Goal: Navigation & Orientation: Find specific page/section

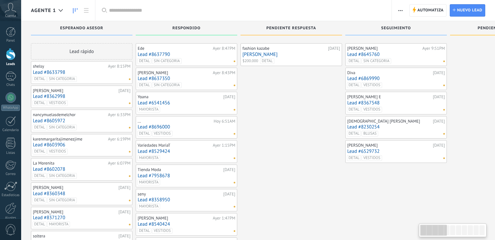
click at [60, 10] on use at bounding box center [61, 10] width 4 height 3
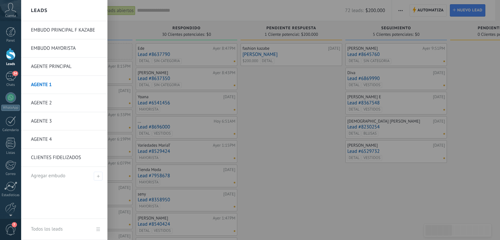
click at [46, 100] on link "AGENTE 2" at bounding box center [66, 103] width 70 height 18
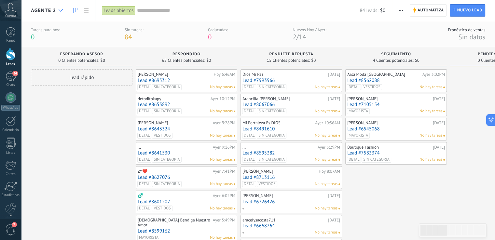
click at [60, 9] on icon at bounding box center [61, 10] width 4 height 3
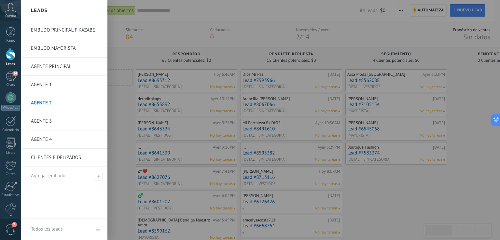
click at [43, 85] on link "AGENTE 1" at bounding box center [66, 85] width 70 height 18
